Goal: Navigation & Orientation: Find specific page/section

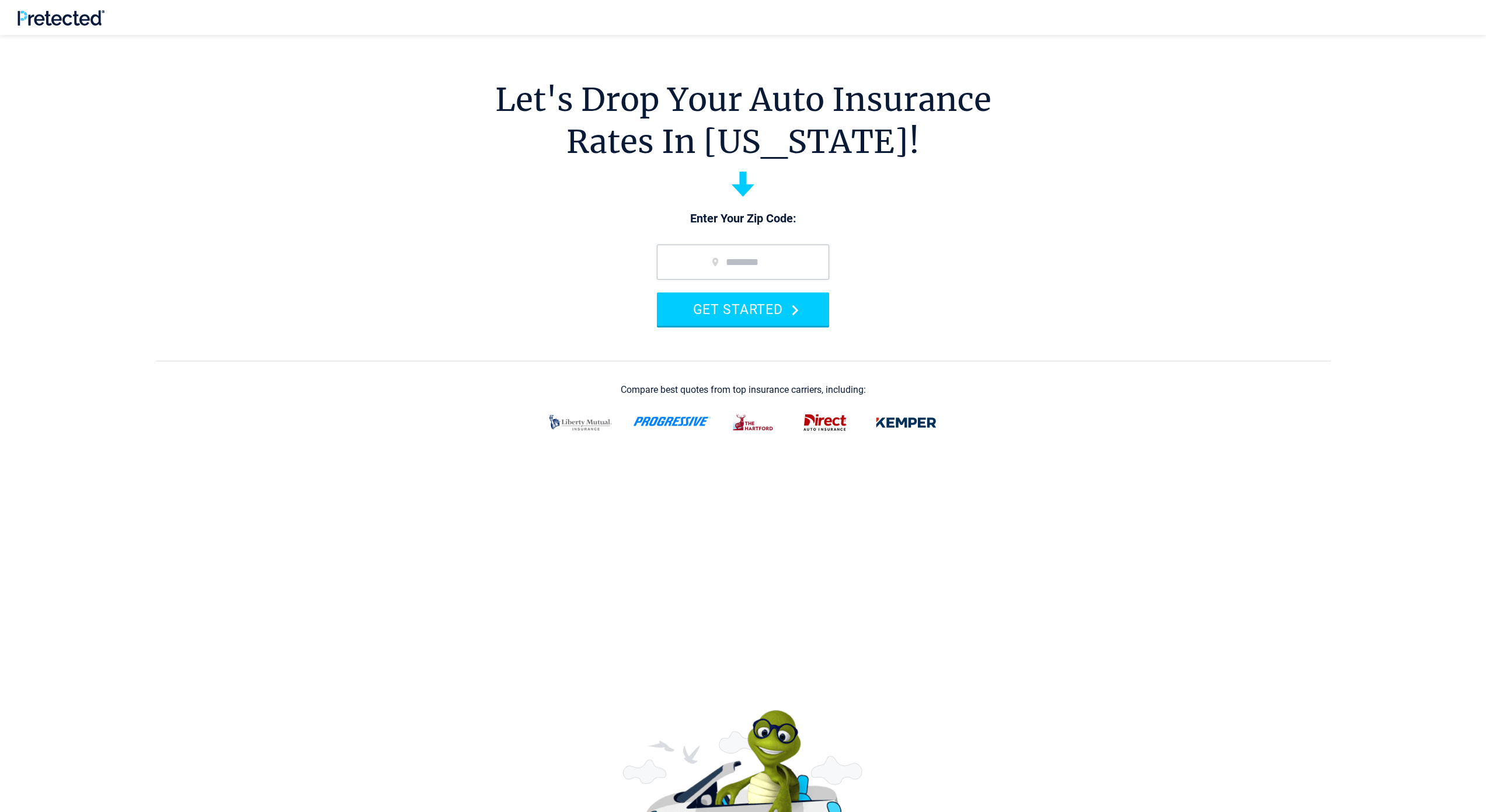
scroll to position [1466, 0]
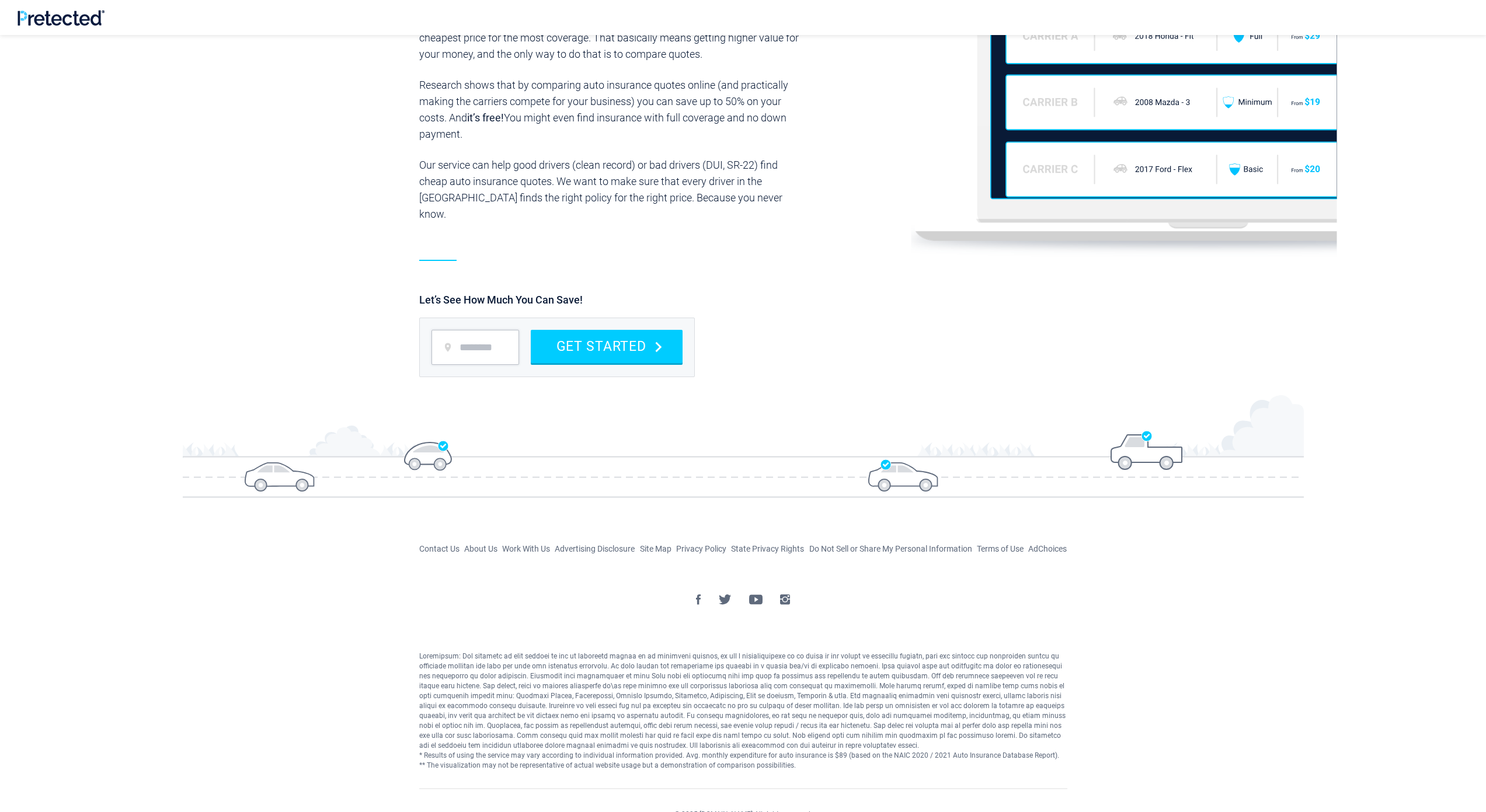
click at [655, 544] on link "Site Map" at bounding box center [655, 548] width 31 height 10
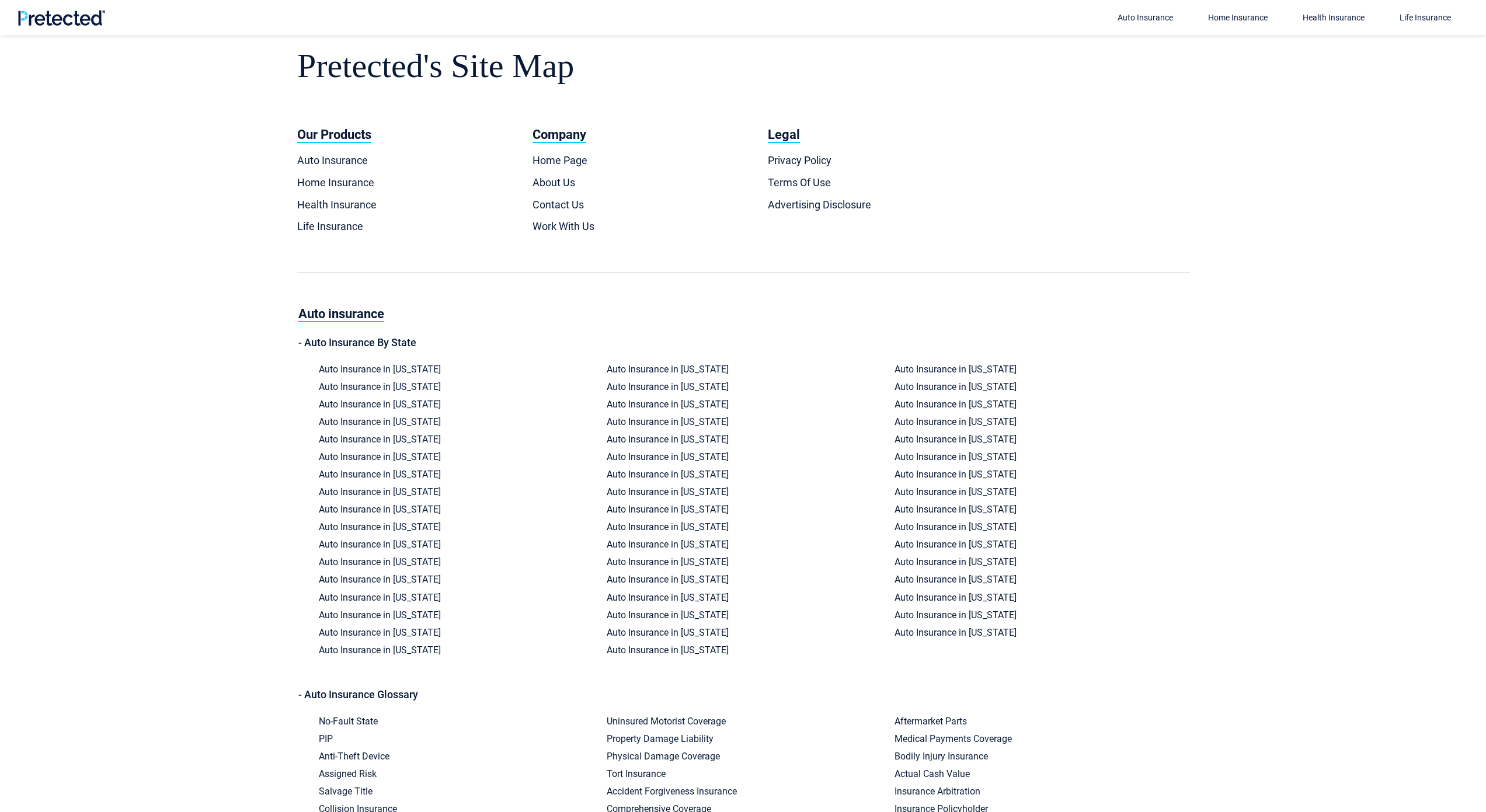
scroll to position [3338, 0]
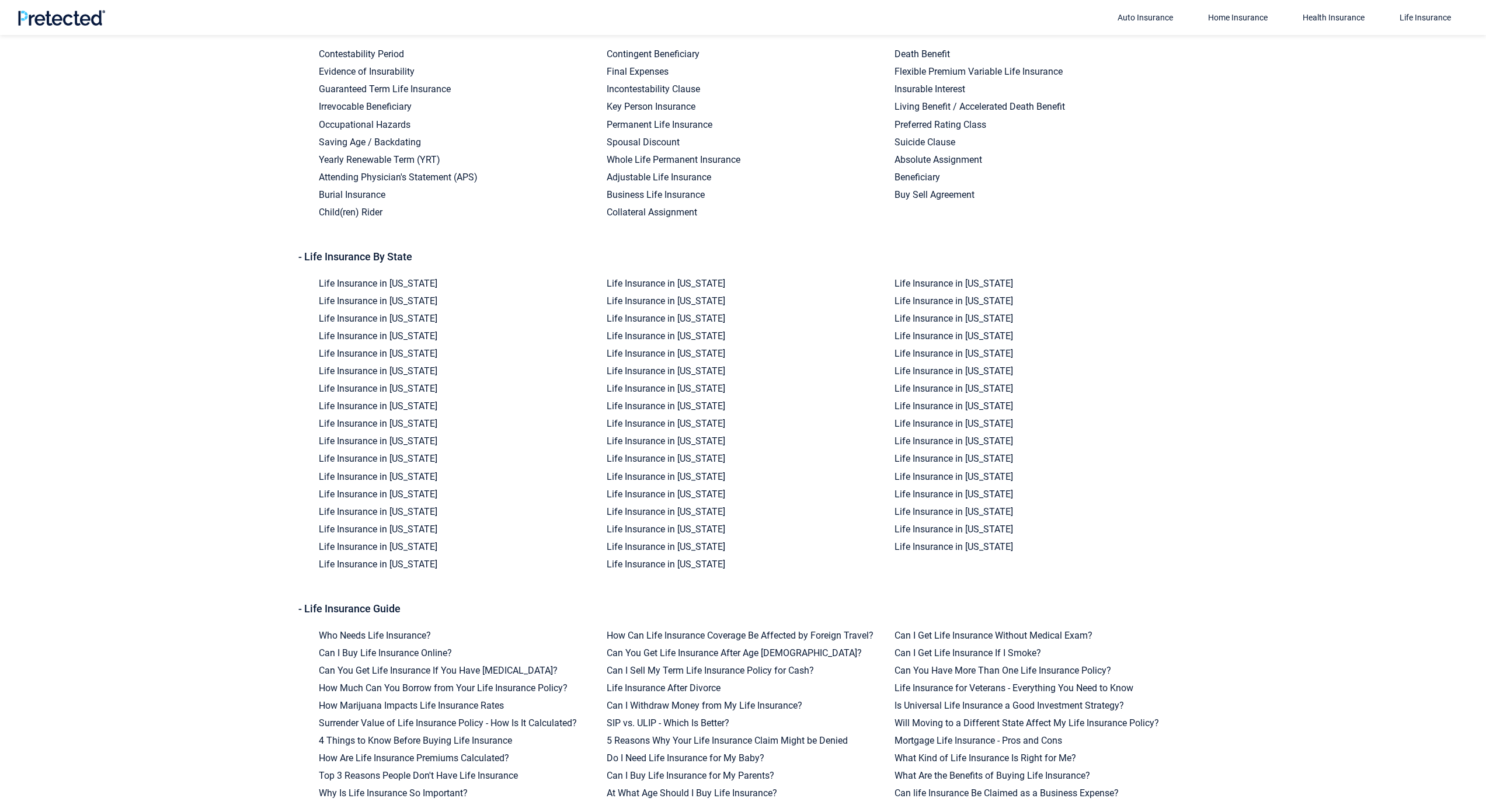
click at [669, 406] on link "Life Insurance in Pennsylvania" at bounding box center [666, 406] width 118 height 11
